Goal: Entertainment & Leisure: Browse casually

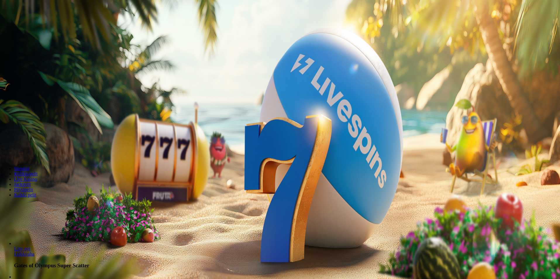
click at [37, 24] on button "Kirjaudu" at bounding box center [40, 21] width 19 height 6
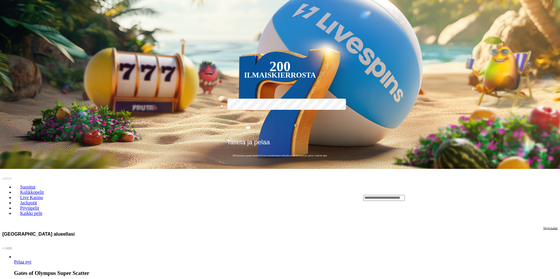
scroll to position [146, 0]
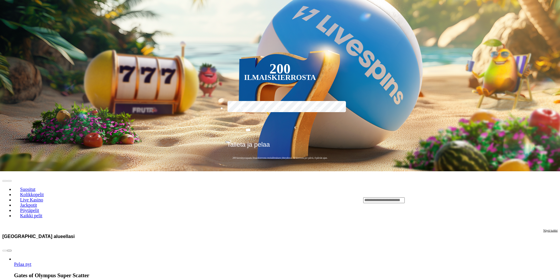
click at [543, 229] on span "Näytä kaikki" at bounding box center [550, 230] width 14 height 3
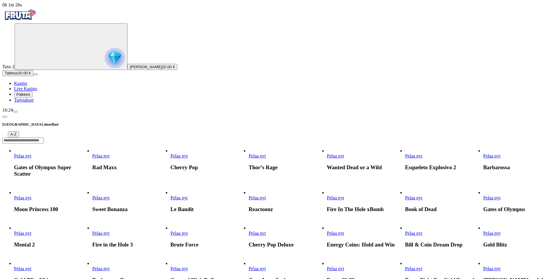
click at [266, 195] on span "Pelaa nyt" at bounding box center [256, 197] width 17 height 5
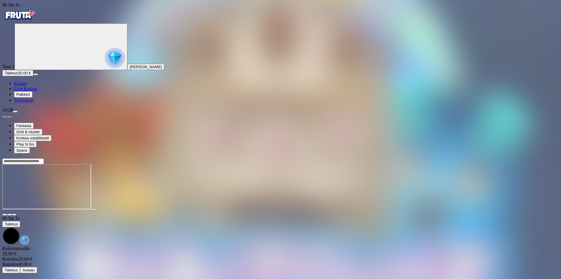
click at [26, 15] on img "Primary" at bounding box center [19, 15] width 35 height 15
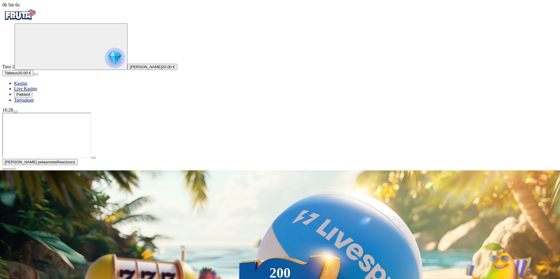
click at [96, 158] on button "button" at bounding box center [93, 158] width 5 height 2
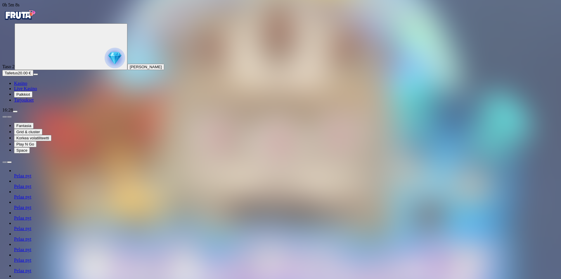
click at [33, 22] on img "Primary" at bounding box center [19, 15] width 35 height 15
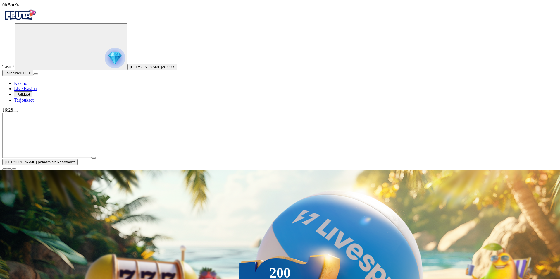
click at [27, 86] on span "Kasino" at bounding box center [20, 83] width 13 height 5
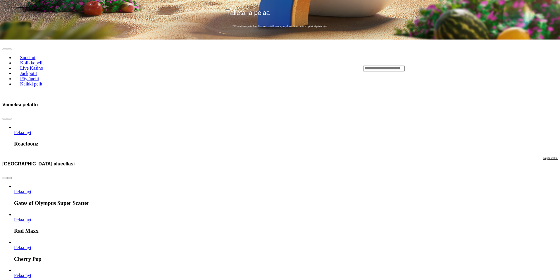
scroll to position [351, 0]
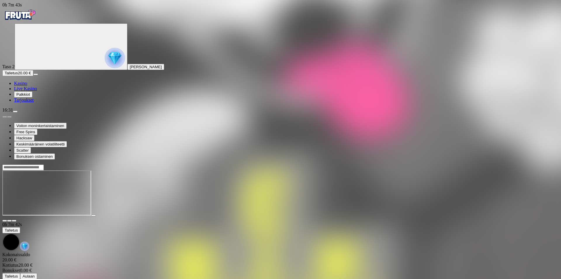
click at [27, 86] on link "Kasino" at bounding box center [20, 83] width 13 height 5
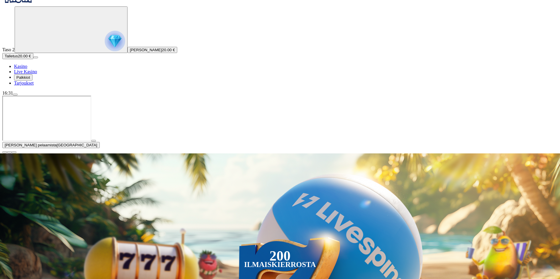
scroll to position [58, 0]
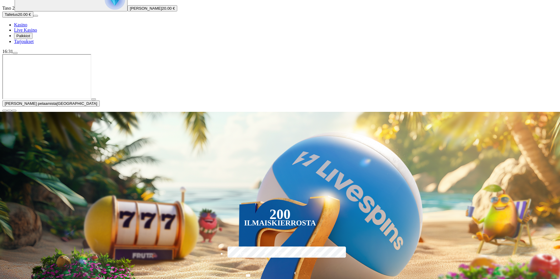
type input "****"
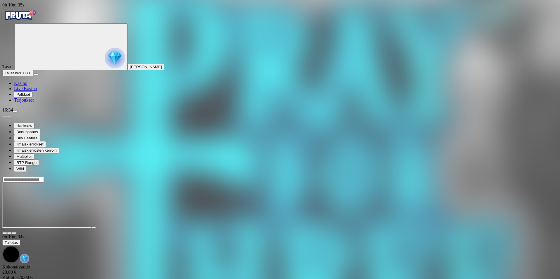
click at [30, 22] on img "Primary" at bounding box center [19, 15] width 35 height 15
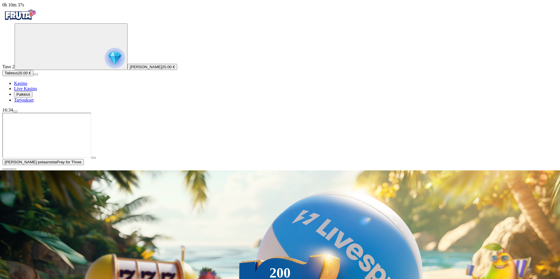
click at [5, 169] on span "close icon" at bounding box center [5, 169] width 0 height 0
